Goal: Transaction & Acquisition: Purchase product/service

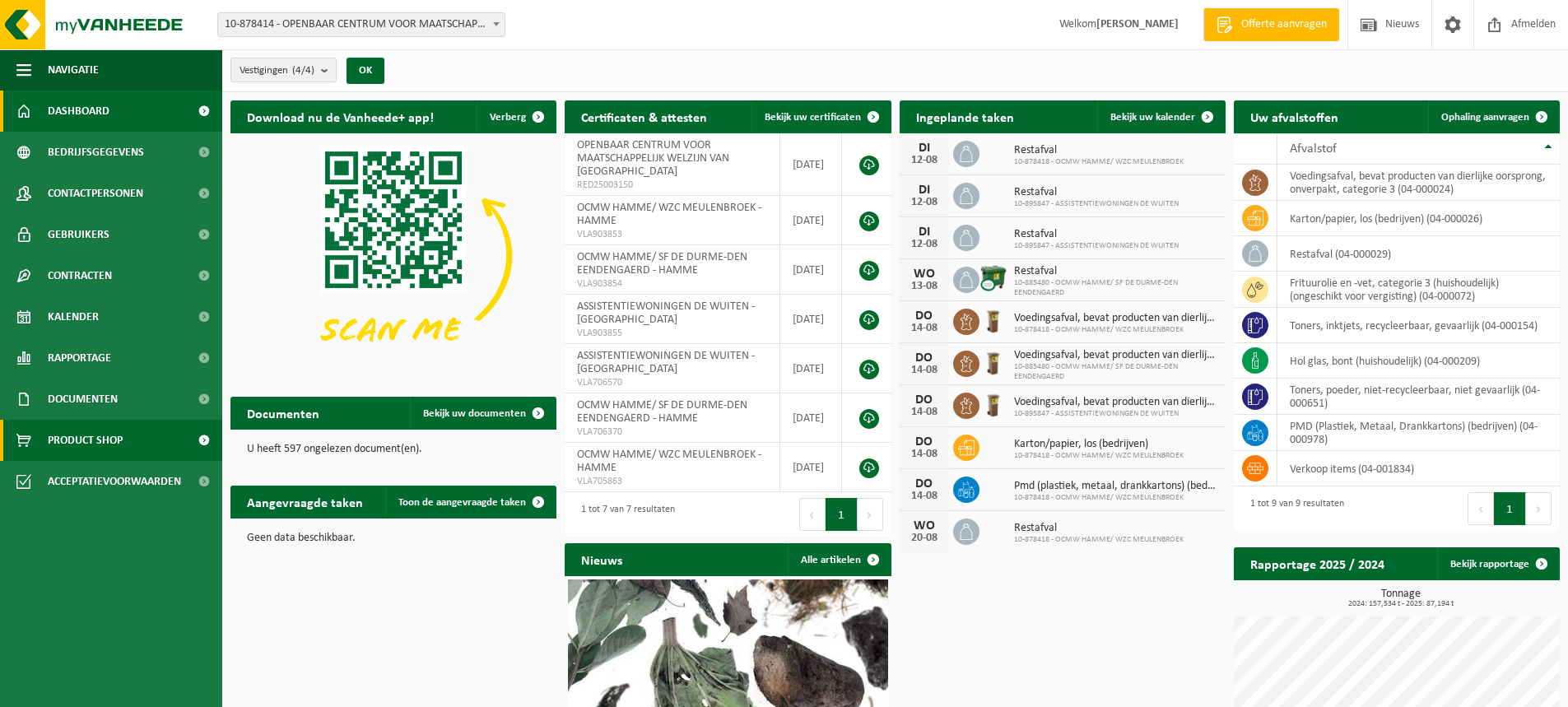
click at [73, 439] on span "Product Shop" at bounding box center [85, 441] width 75 height 41
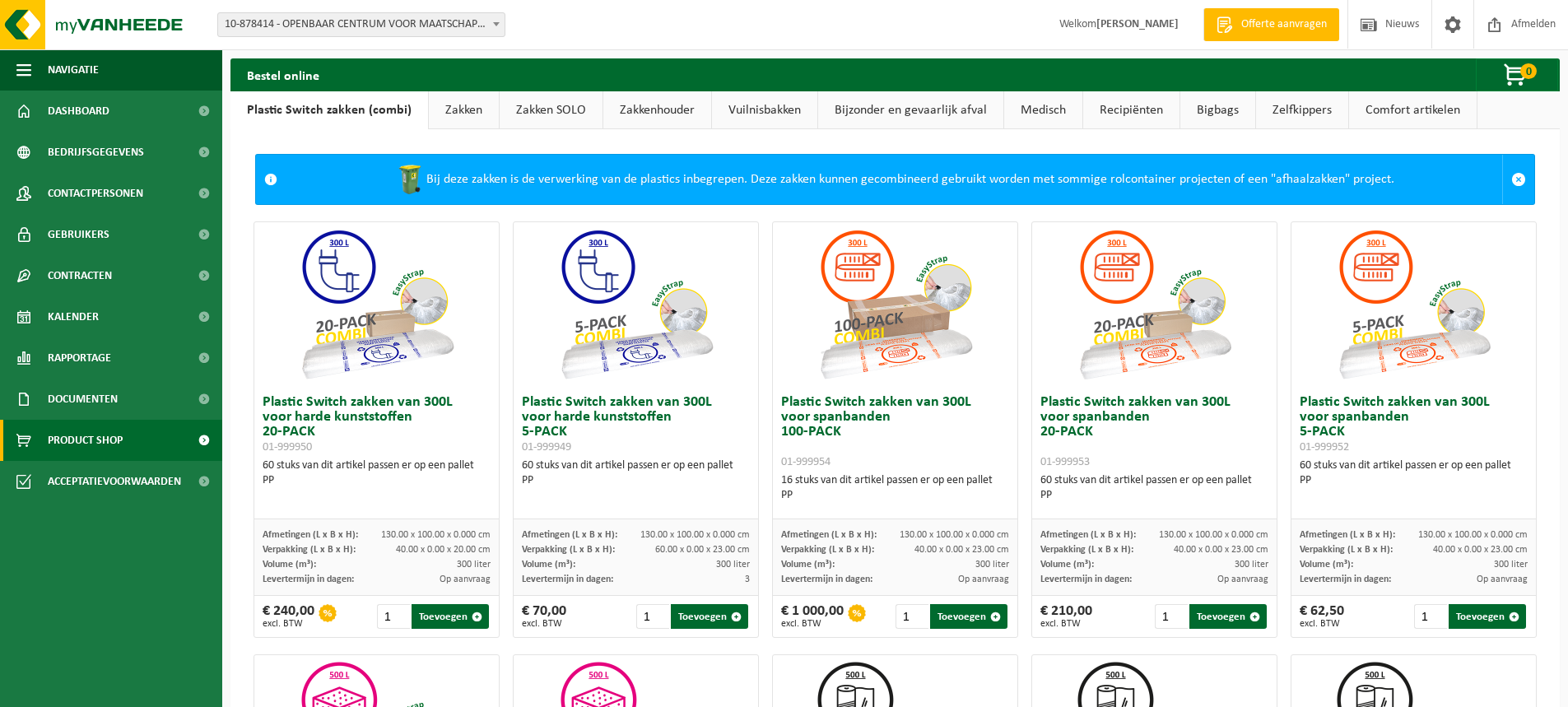
click at [457, 117] on link "Zakken" at bounding box center [463, 110] width 70 height 38
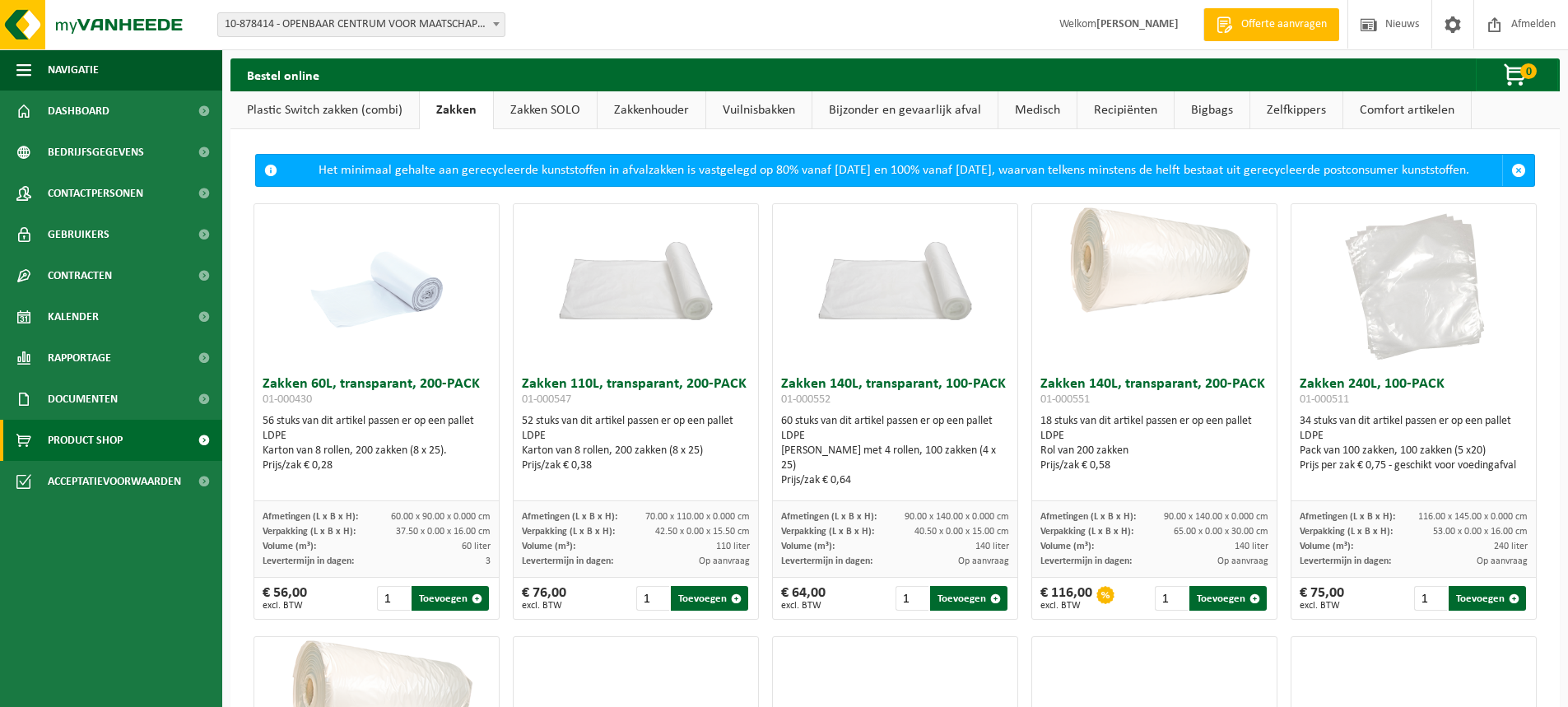
click at [312, 107] on link "Plastic Switch zakken (combi)" at bounding box center [324, 110] width 188 height 38
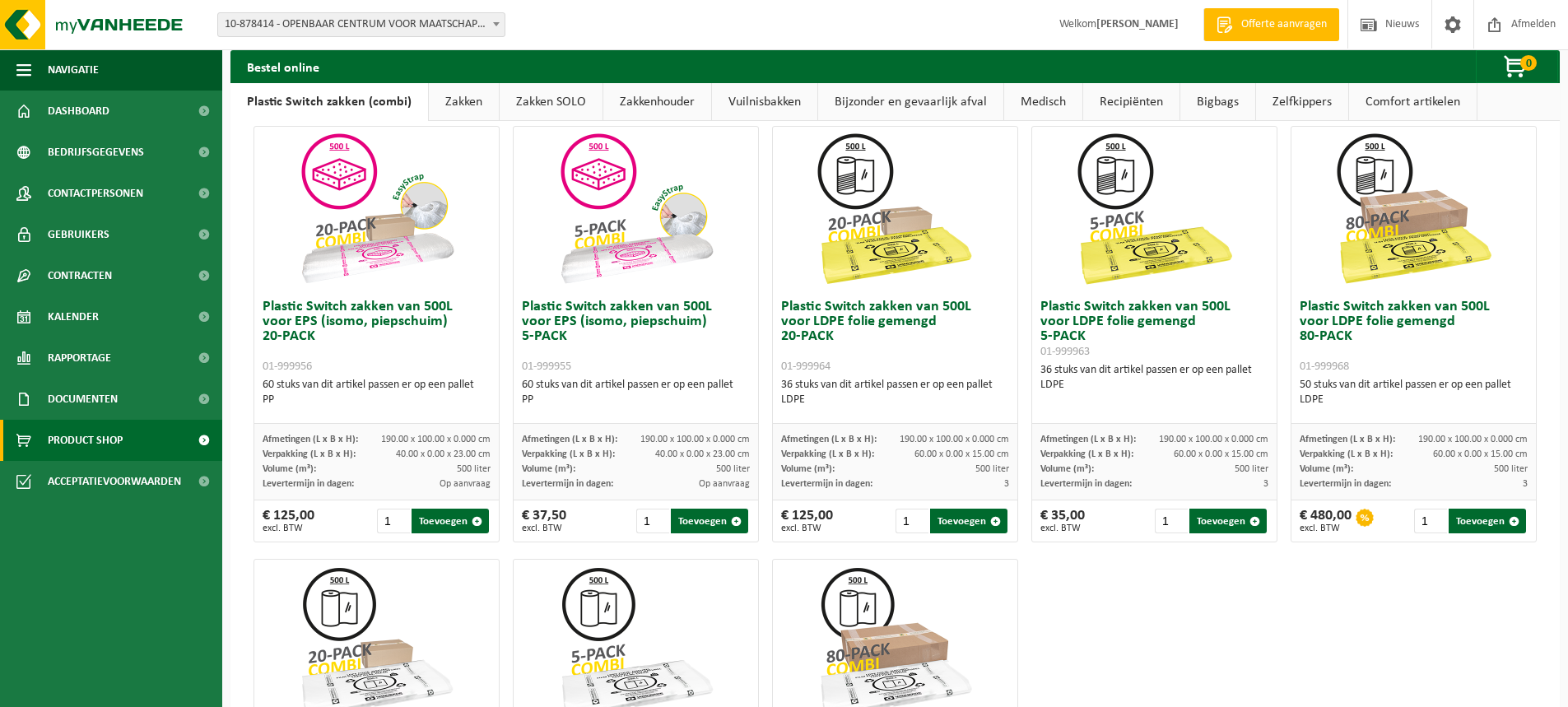
scroll to position [576, 0]
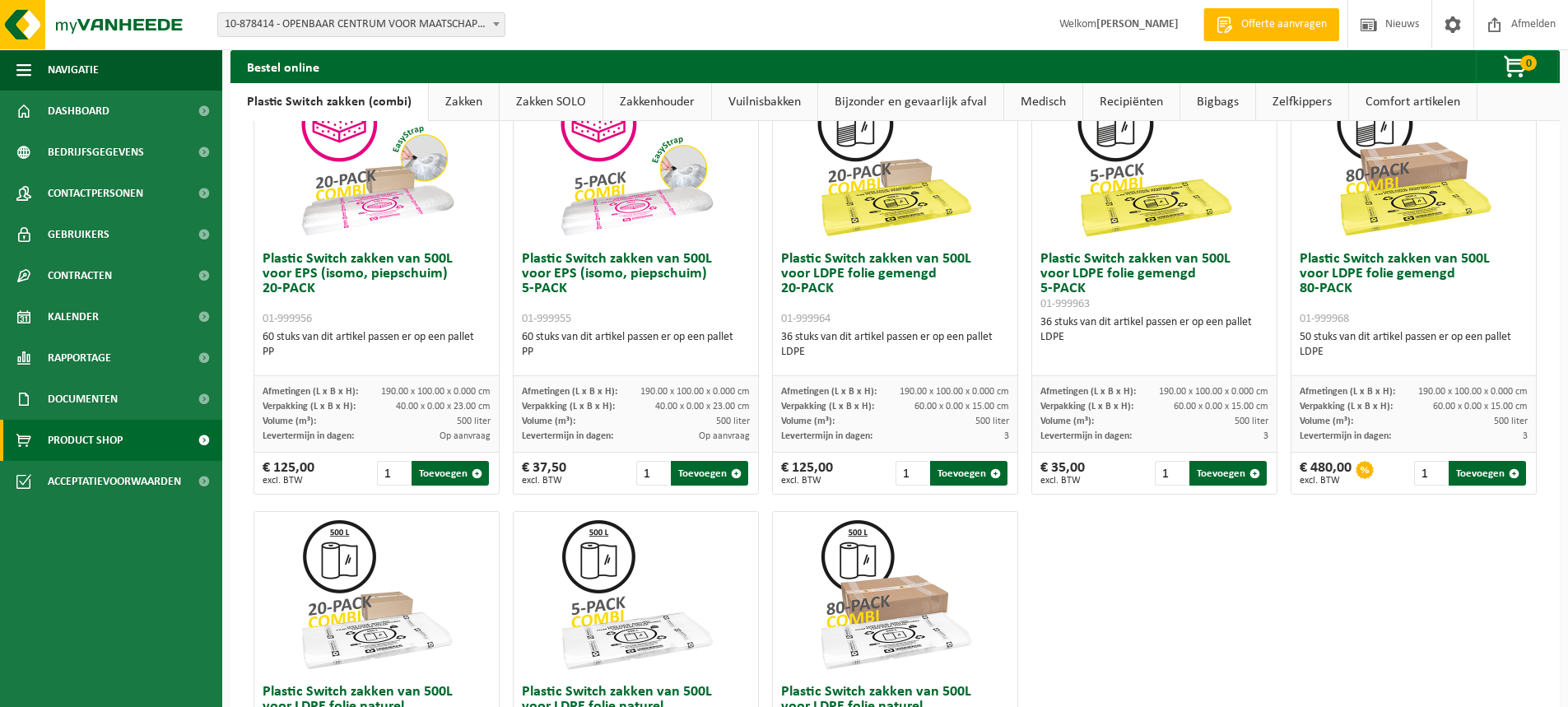
click at [1128, 215] on img at bounding box center [1156, 162] width 165 height 165
click at [1134, 260] on h3 "Plastic Switch zakken van 500L voor LDPE folie gemengd 5-PACK 01-999963" at bounding box center [1154, 281] width 228 height 59
click at [1130, 192] on img at bounding box center [1156, 162] width 165 height 165
click at [1121, 178] on img at bounding box center [1156, 162] width 165 height 165
click at [1121, 270] on h3 "Plastic Switch zakken van 500L voor LDPE folie gemengd 5-PACK 01-999963" at bounding box center [1154, 281] width 228 height 59
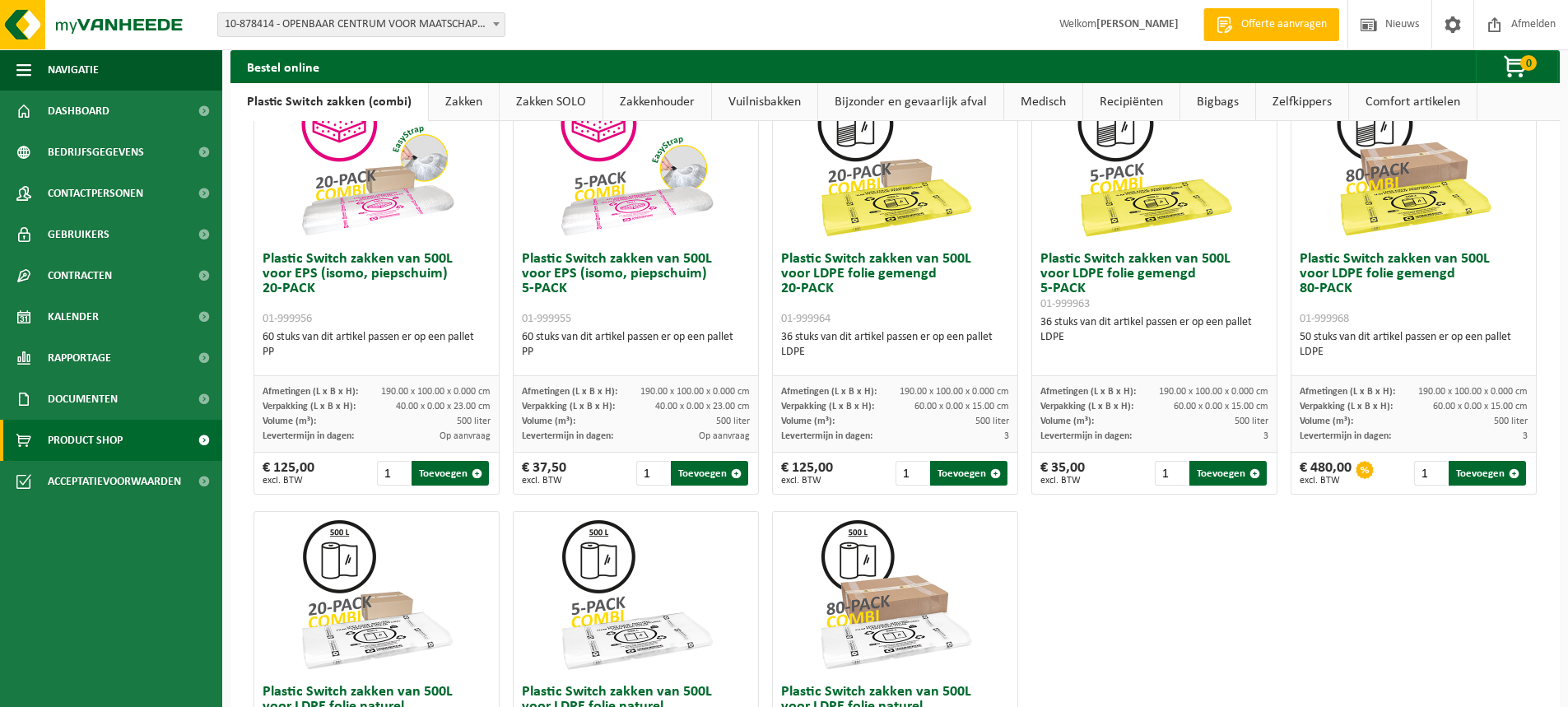
click at [1118, 289] on h3 "Plastic Switch zakken van 500L voor LDPE folie gemengd 5-PACK 01-999963" at bounding box center [1154, 281] width 228 height 59
click at [1250, 474] on span "button" at bounding box center [1255, 473] width 10 height 10
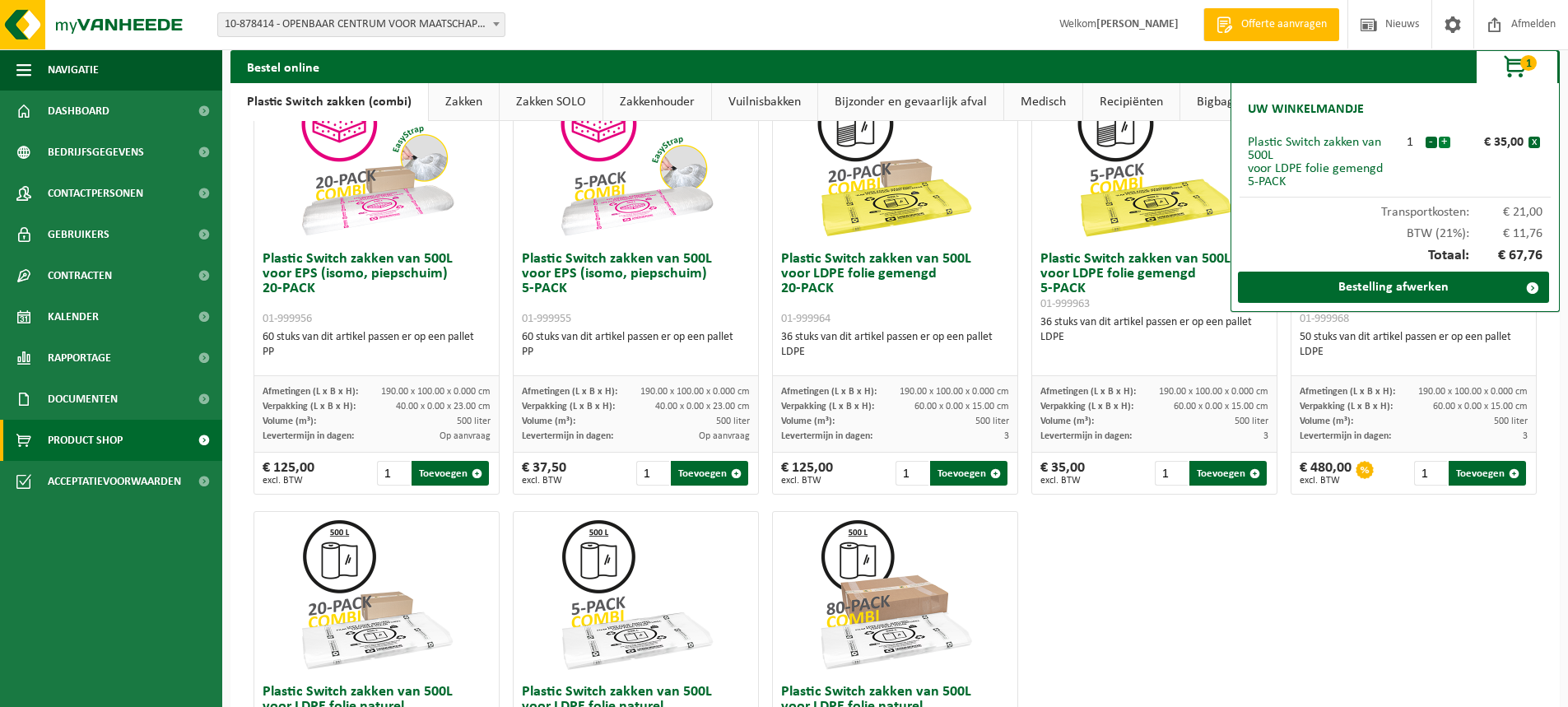
click at [1448, 142] on button "+" at bounding box center [1444, 142] width 11 height 11
click at [1368, 281] on link "Bestelling afwerken" at bounding box center [1394, 287] width 311 height 31
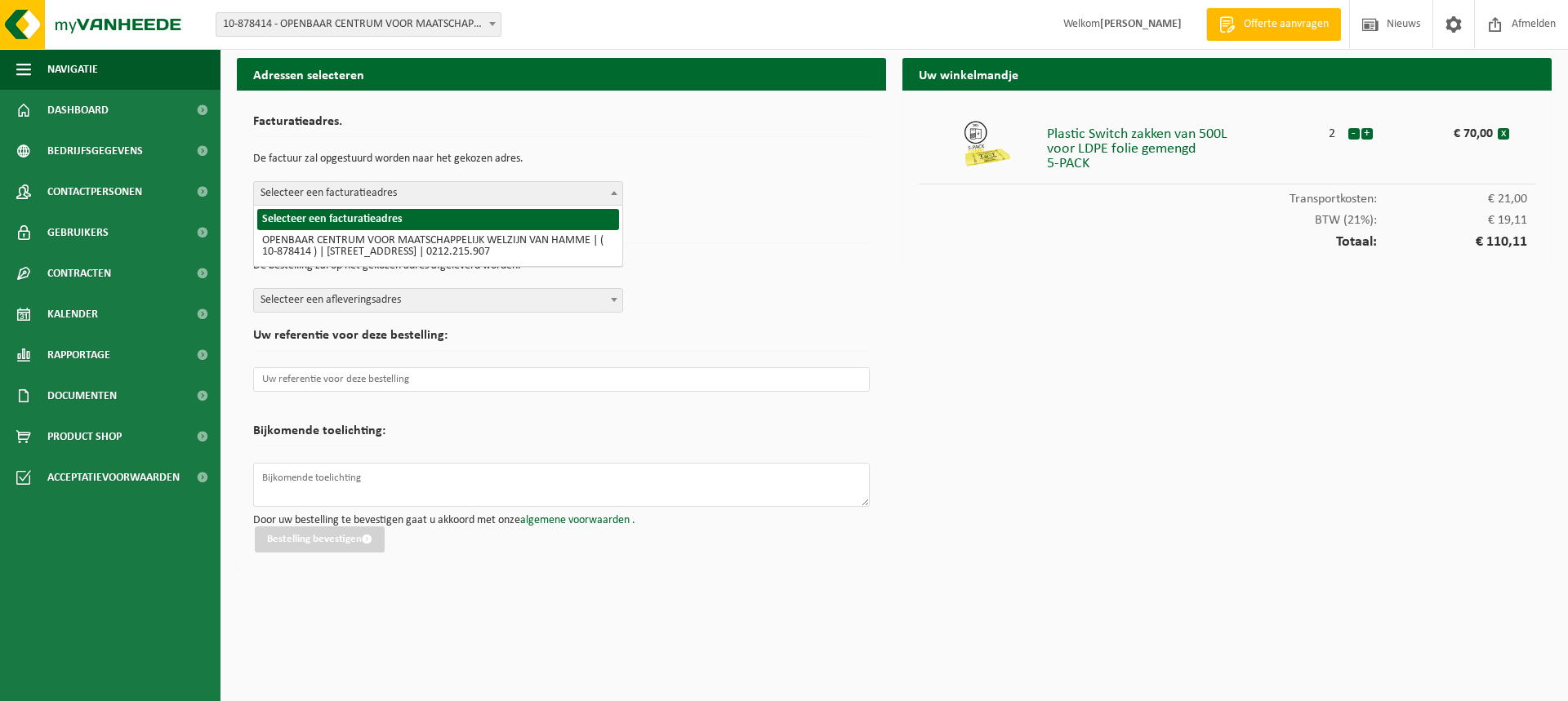
click at [614, 192] on b at bounding box center [614, 192] width 7 height 4
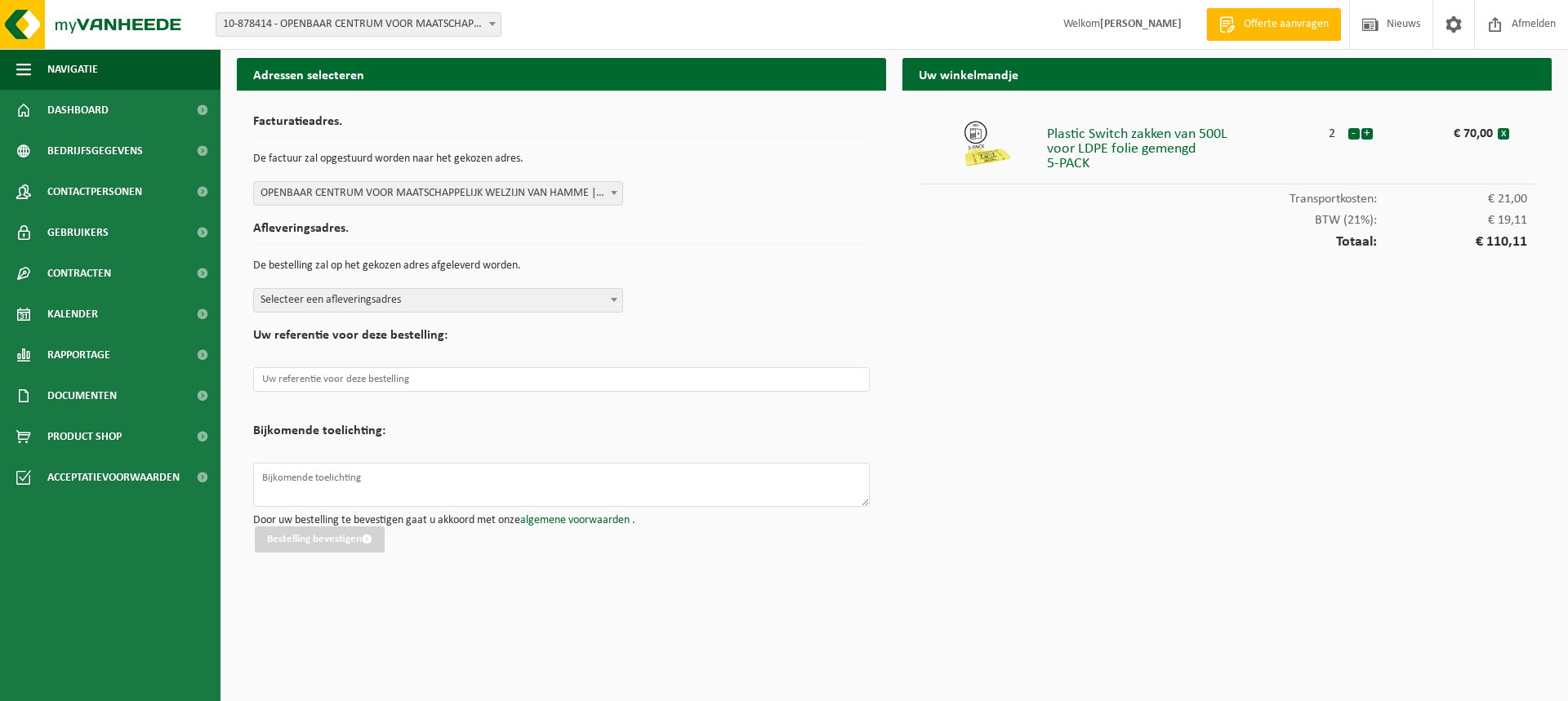
click at [614, 295] on span at bounding box center [614, 299] width 16 height 21
click at [277, 385] on input "text" at bounding box center [561, 379] width 616 height 25
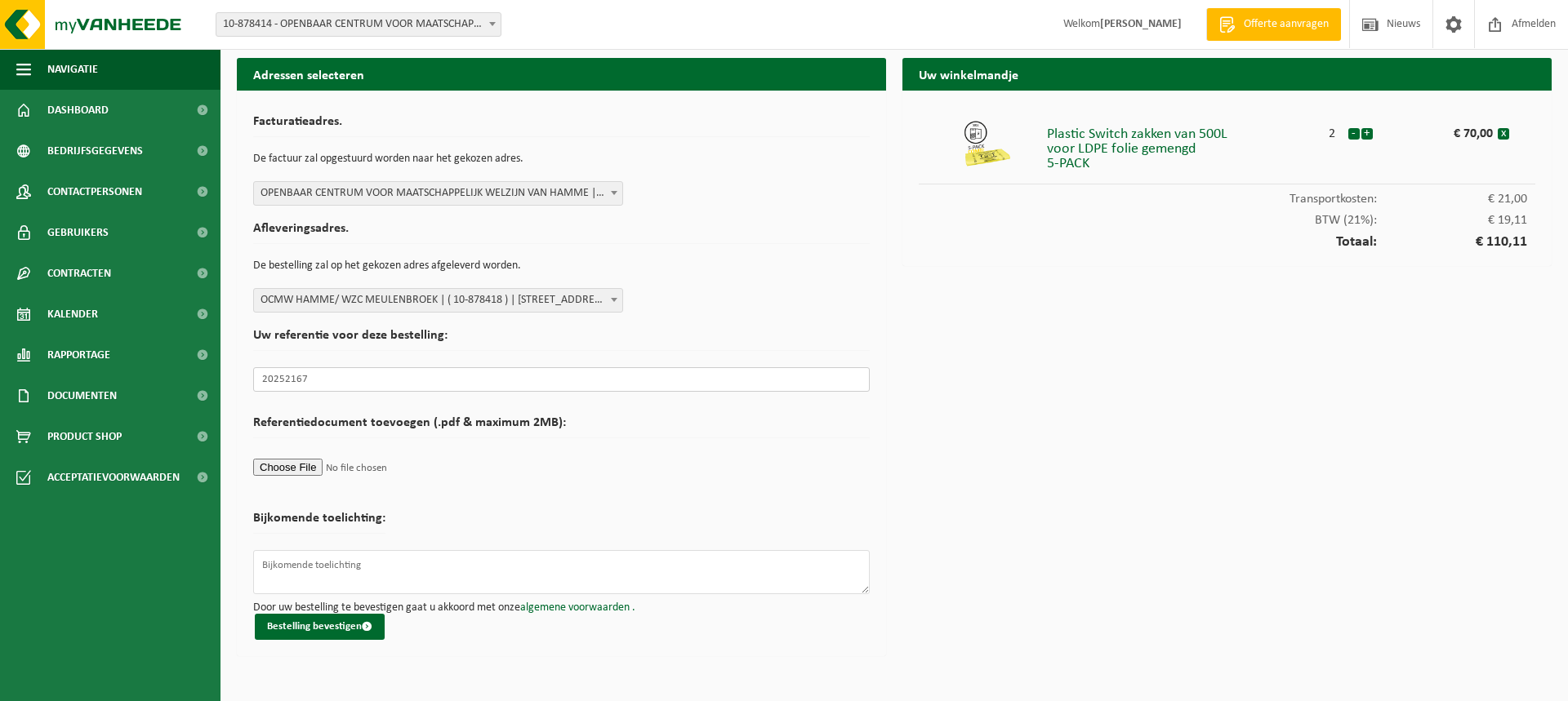
type input "20252167"
click at [270, 468] on input "file" at bounding box center [561, 467] width 616 height 25
type input "C:\fakepath\2025_08_12_OCMW Hamme - Voorraad - Bestelbon.doc"
click at [291, 623] on button "Bestelling bevestigen" at bounding box center [320, 627] width 130 height 26
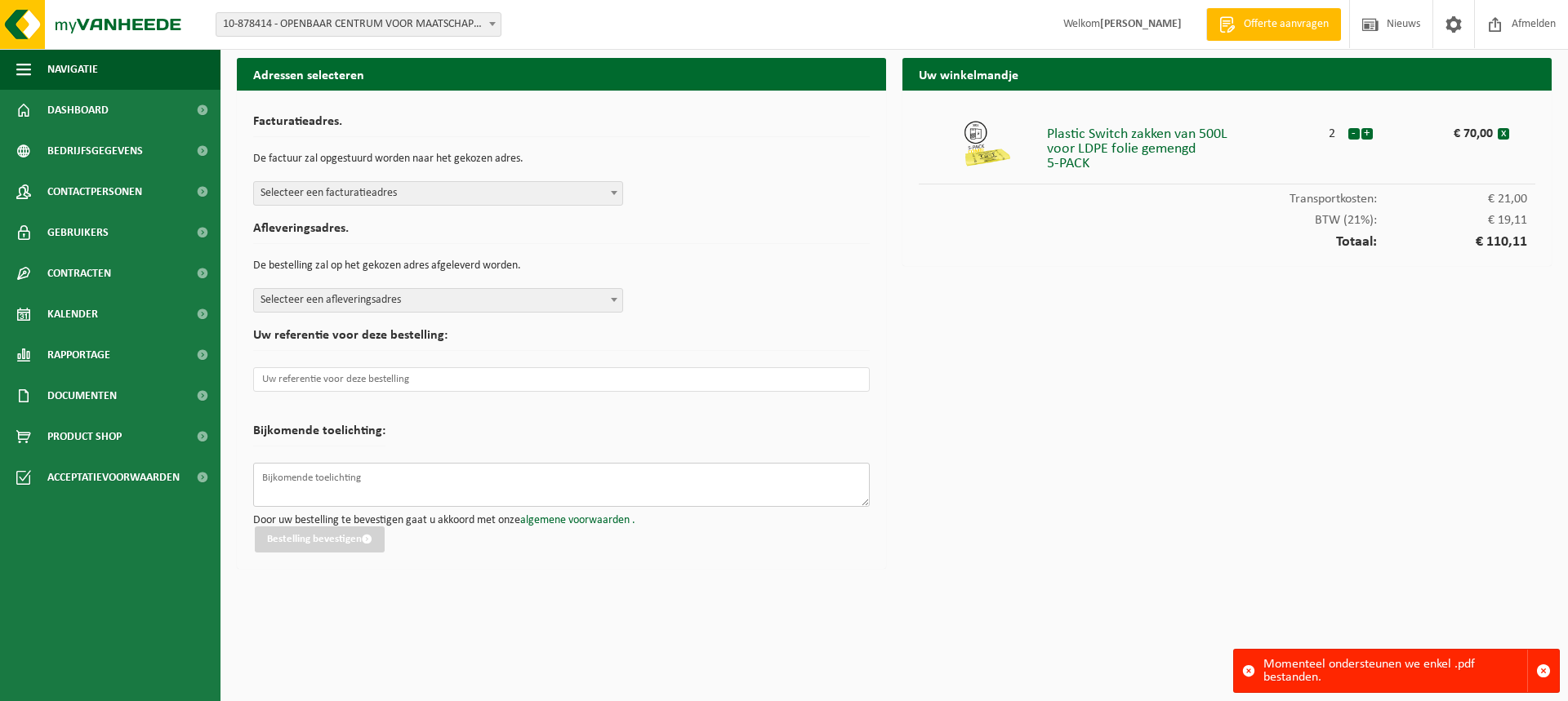
drag, startPoint x: 317, startPoint y: 474, endPoint x: 317, endPoint y: 427, distance: 47.0
click at [317, 474] on textarea at bounding box center [561, 485] width 616 height 44
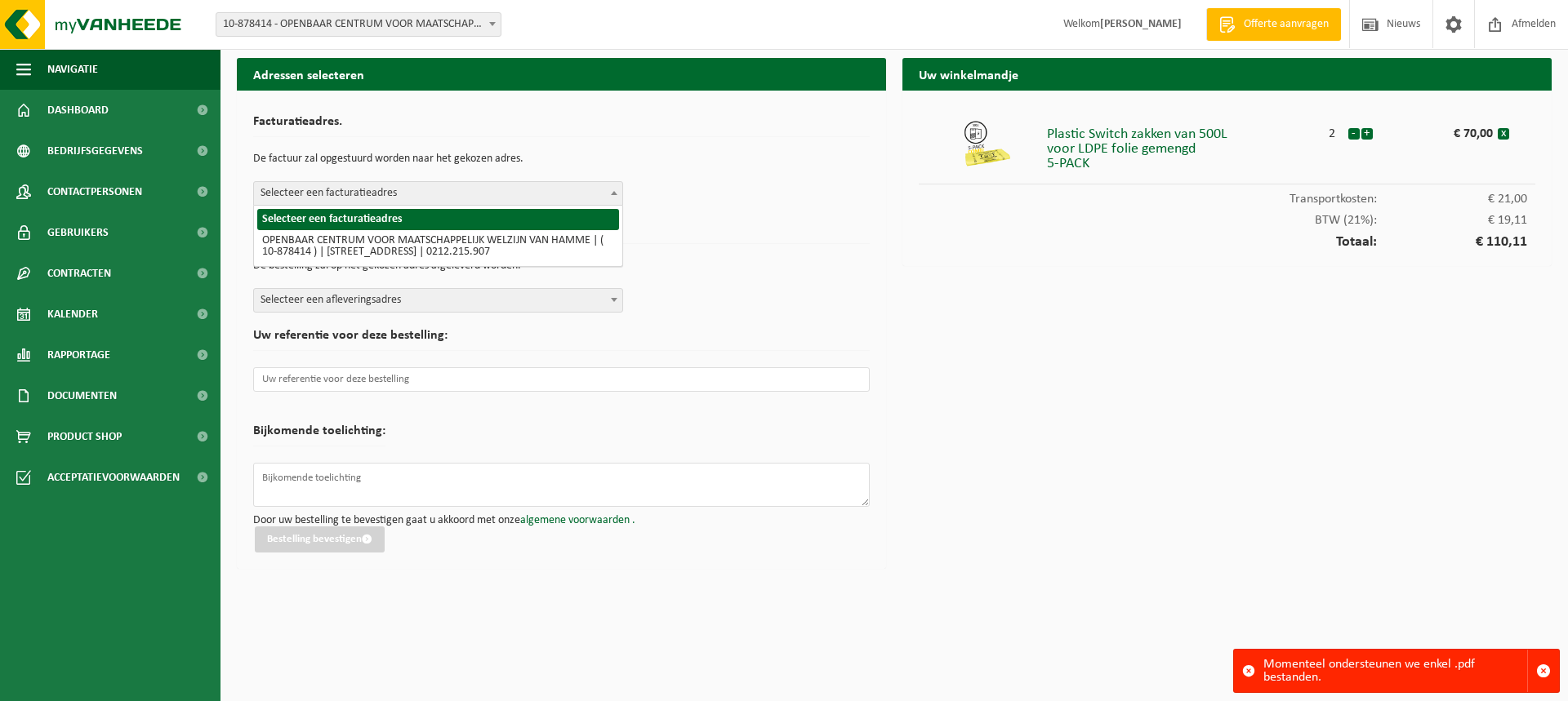
click at [405, 188] on span "Selecteer een facturatieadres" at bounding box center [438, 193] width 368 height 23
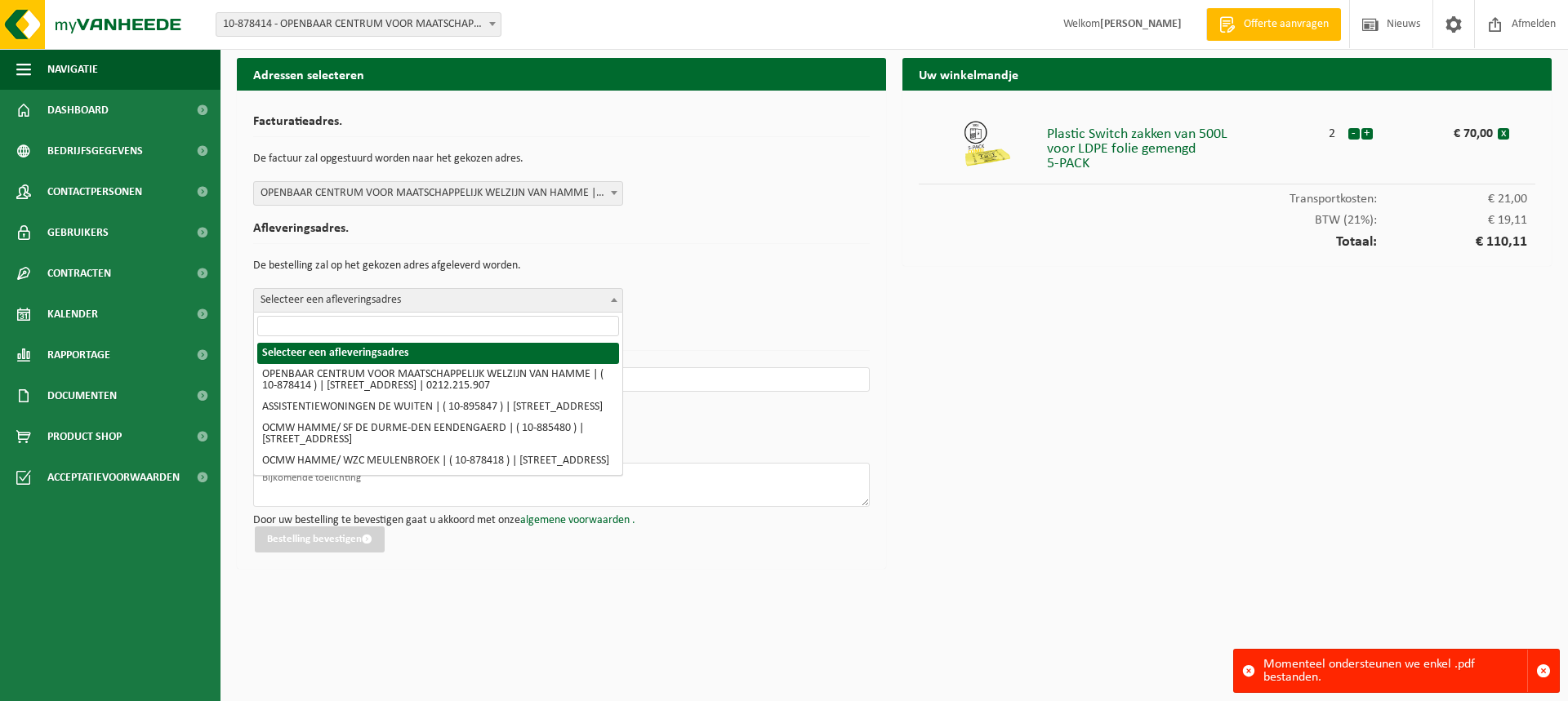
click at [383, 301] on span "Selecteer een afleveringsadres" at bounding box center [438, 300] width 368 height 23
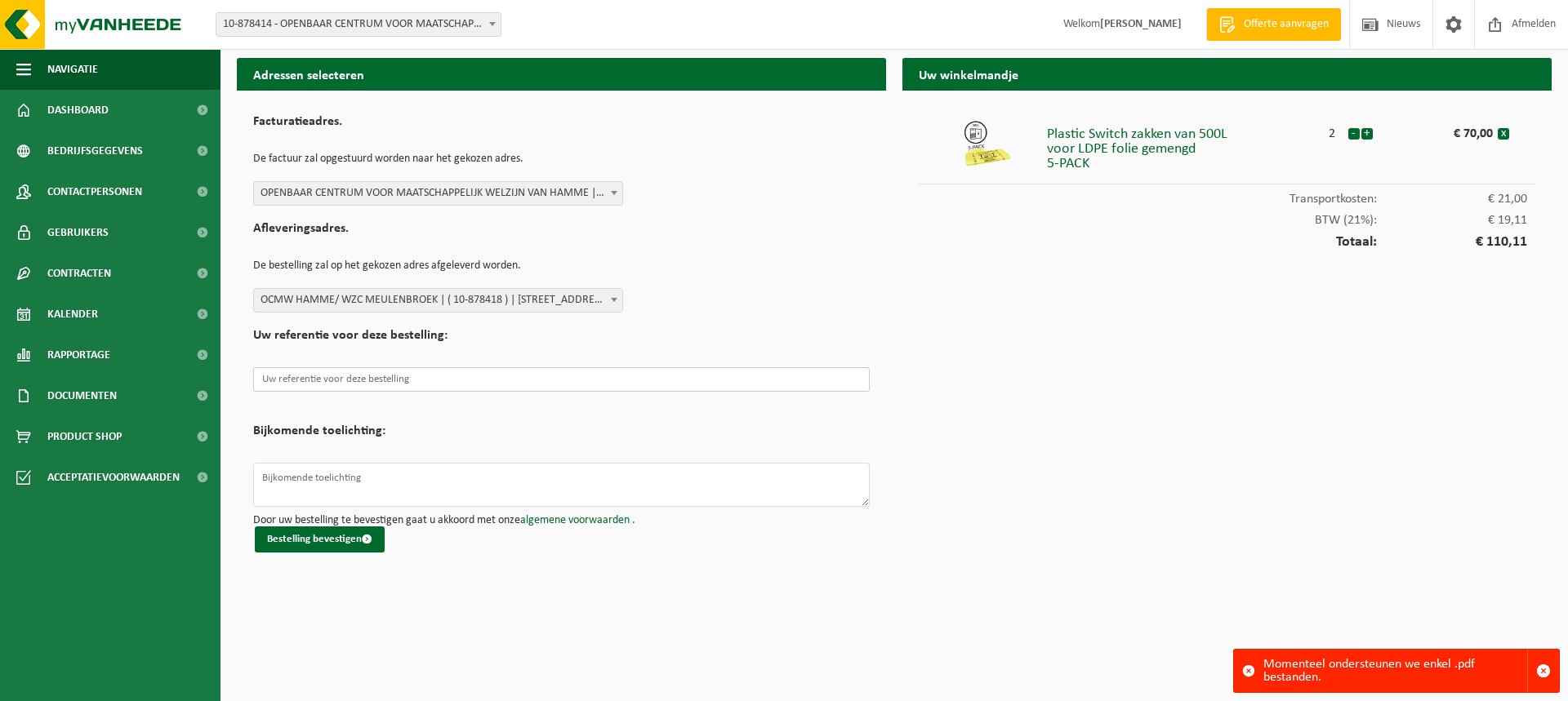
click at [383, 386] on input "text" at bounding box center [561, 379] width 616 height 25
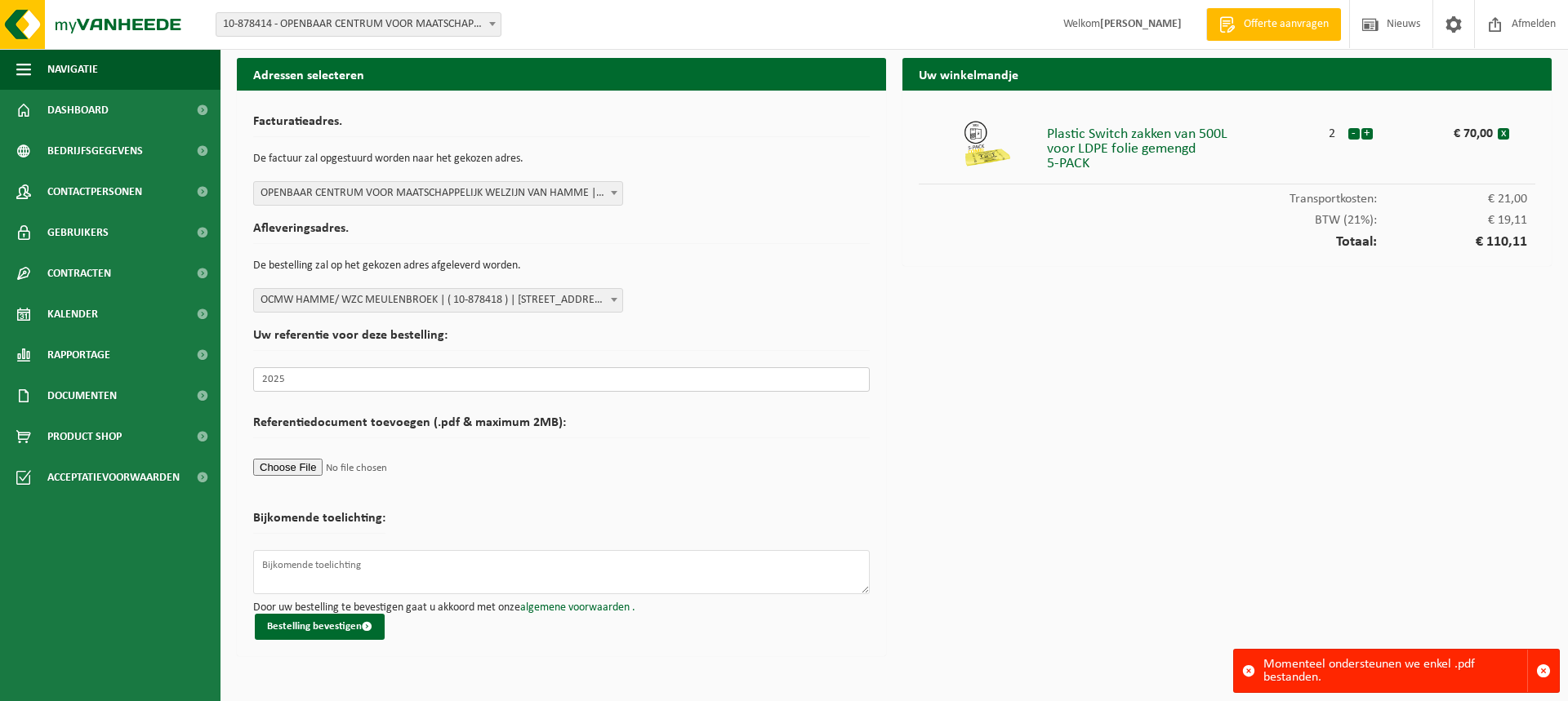
click at [323, 380] on input "2025" at bounding box center [561, 379] width 616 height 25
click at [323, 380] on input "2025216" at bounding box center [561, 379] width 616 height 25
click at [322, 380] on input "2025216" at bounding box center [561, 379] width 616 height 25
type input "20252167"
click at [297, 467] on input "file" at bounding box center [561, 467] width 616 height 25
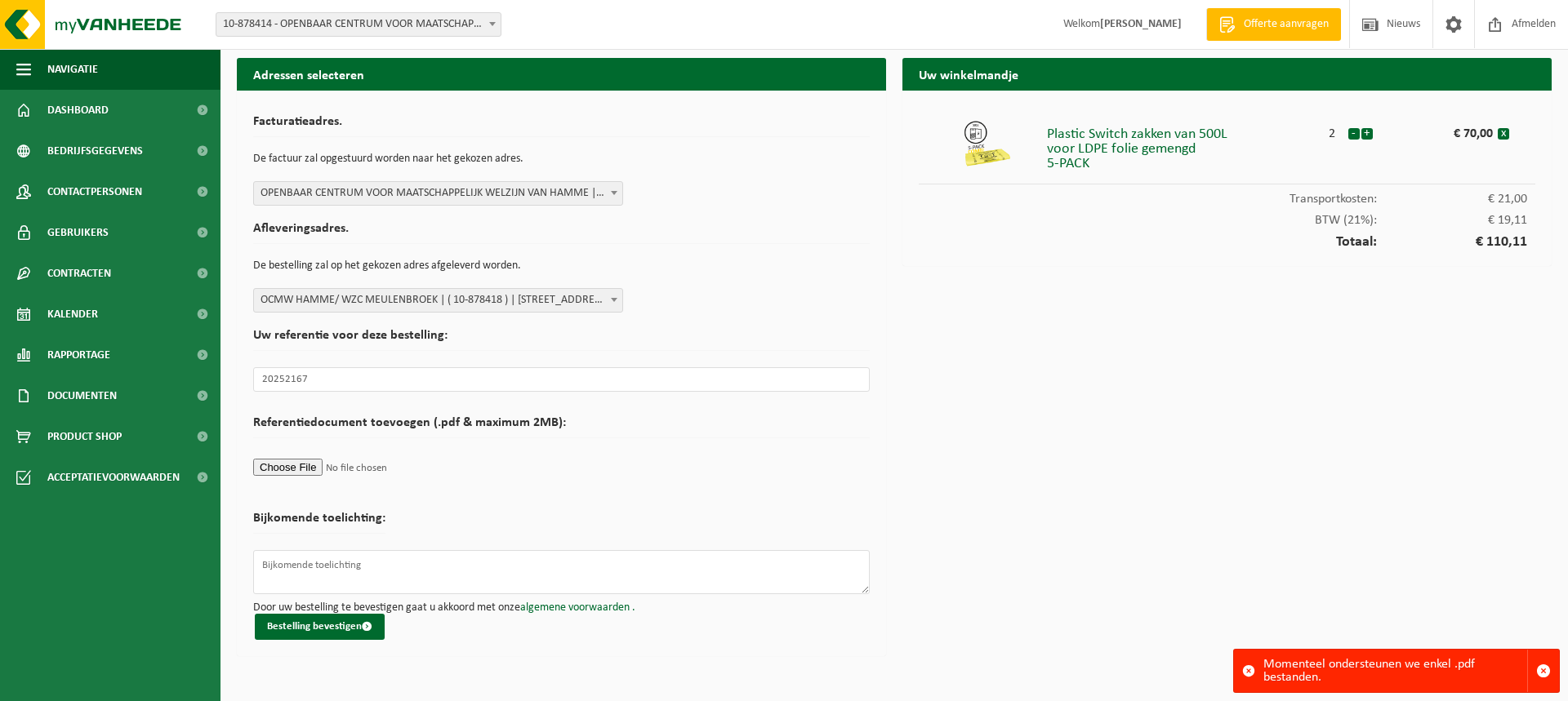
type input "C:\fakepath\2025_08_12_OCMW Hamme - Voorraad - Bestelbon.pdf"
click at [308, 629] on button "Bestelling bevestigen" at bounding box center [320, 627] width 130 height 26
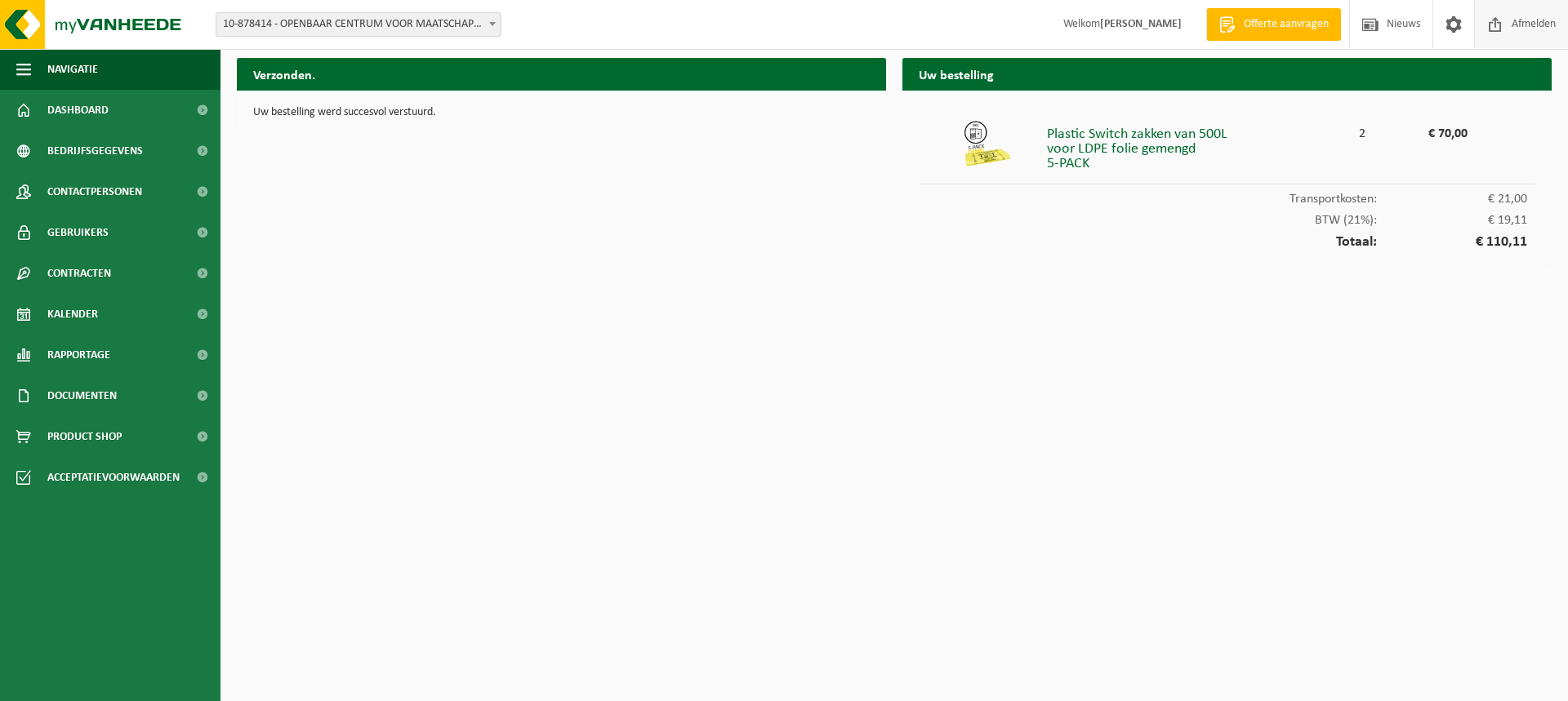
click at [1519, 25] on span "Afmelden" at bounding box center [1533, 24] width 52 height 49
